Goal: Task Accomplishment & Management: Use online tool/utility

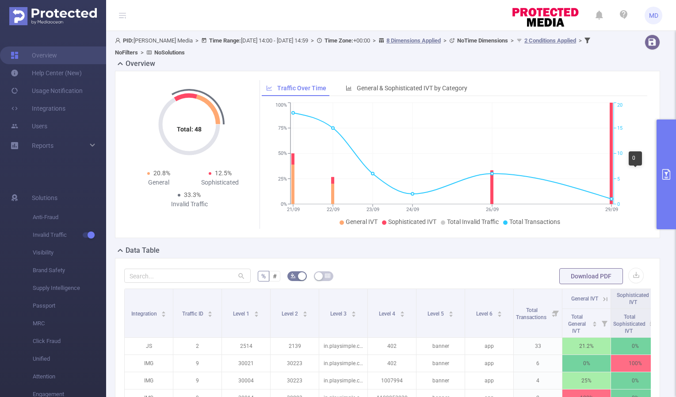
scroll to position [166, 0]
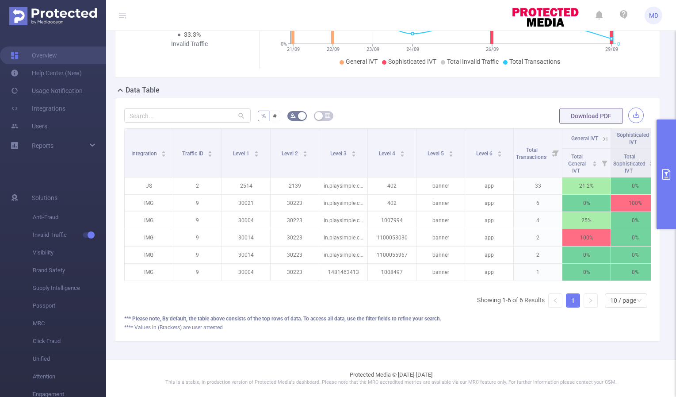
click at [629, 111] on button "button" at bounding box center [636, 114] width 15 height 15
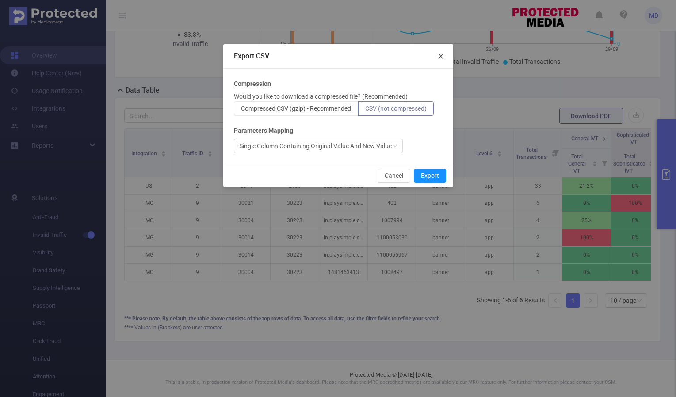
click at [444, 56] on icon "icon: close" at bounding box center [440, 56] width 7 height 7
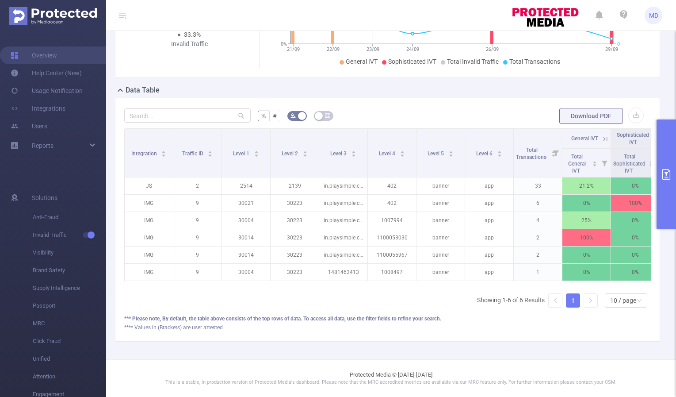
click at [663, 173] on icon "primary" at bounding box center [667, 174] width 8 height 11
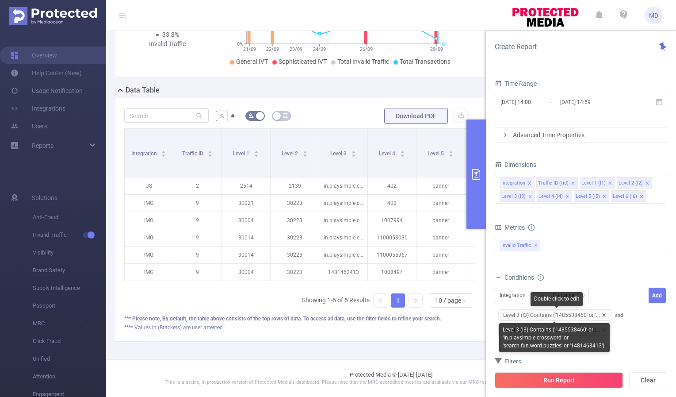
click at [602, 313] on icon "icon: close" at bounding box center [604, 315] width 4 height 4
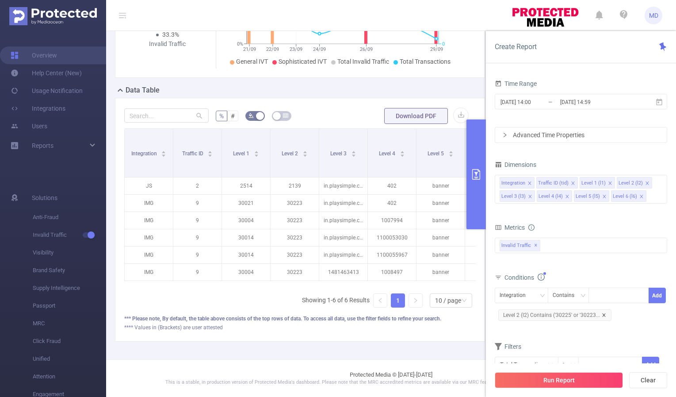
click at [603, 315] on icon "icon: close" at bounding box center [604, 315] width 4 height 4
click at [525, 101] on input "[DATE] 14:00" at bounding box center [536, 102] width 72 height 12
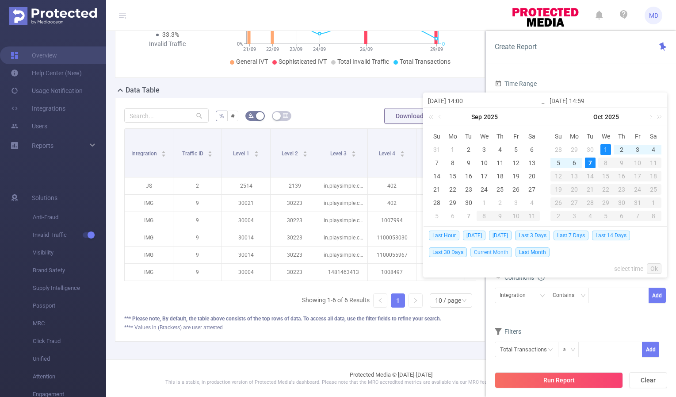
click at [498, 253] on span "Current Month" at bounding box center [492, 252] width 42 height 10
type input "[DATE] 00:00"
type input "[DATE] 15:59"
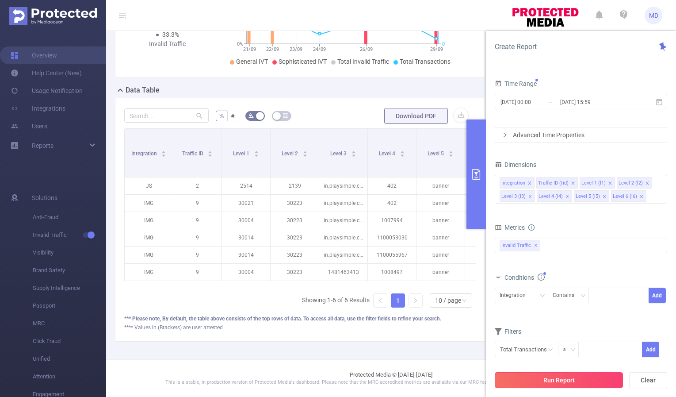
click at [563, 380] on button "Run Report" at bounding box center [559, 380] width 128 height 16
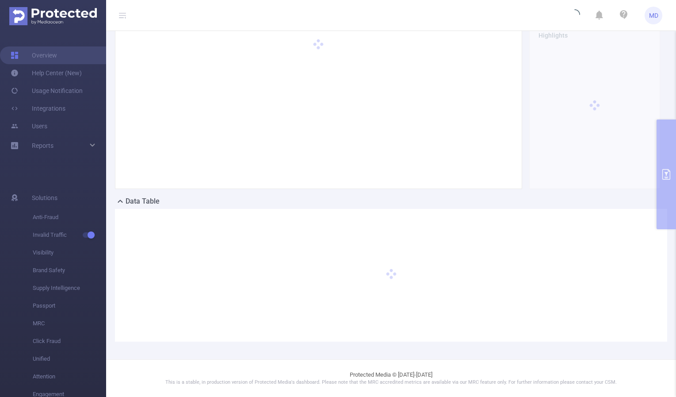
scroll to position [49, 0]
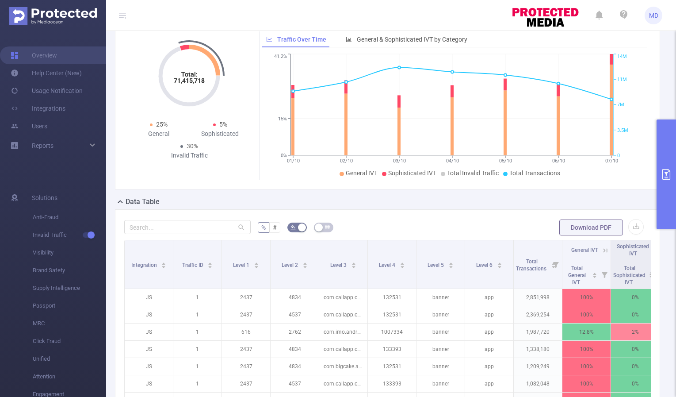
click at [664, 174] on icon "primary" at bounding box center [666, 174] width 11 height 11
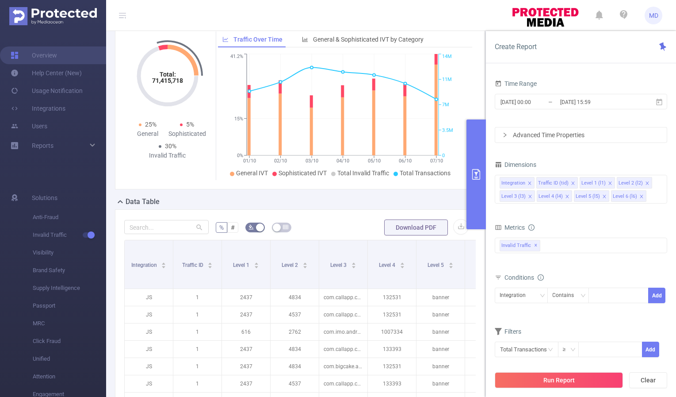
click at [344, 192] on div "Total: 71,415,718 Total: 71,415,718 25% General 5% Sophisticated 30% Invalid Tr…" at bounding box center [299, 109] width 377 height 174
click at [475, 178] on icon "primary" at bounding box center [476, 174] width 8 height 11
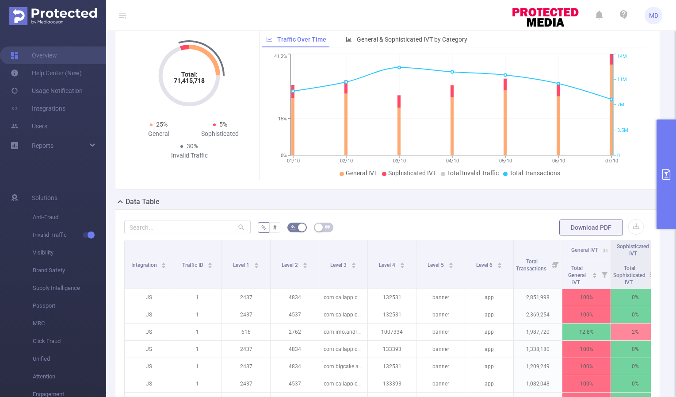
click at [662, 175] on icon "primary" at bounding box center [666, 174] width 11 height 11
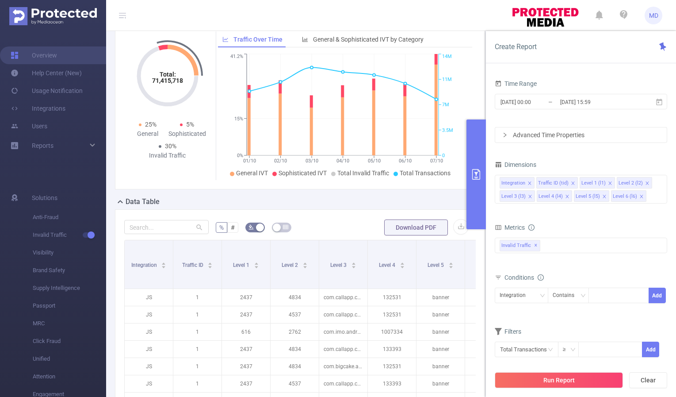
click at [474, 176] on icon "primary" at bounding box center [476, 174] width 11 height 11
